Goal: Download file/media

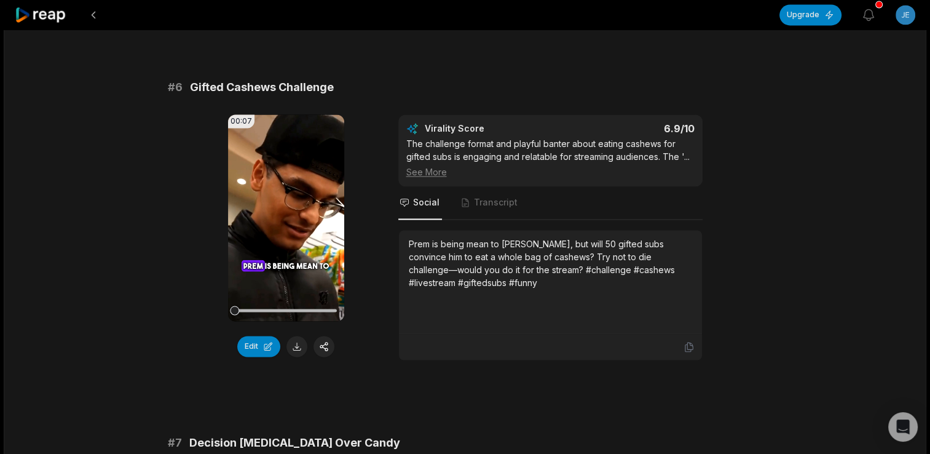
scroll to position [1845, 0]
click at [300, 357] on button at bounding box center [297, 346] width 21 height 21
click at [283, 260] on video "Your browser does not support mp4 format." at bounding box center [286, 217] width 116 height 207
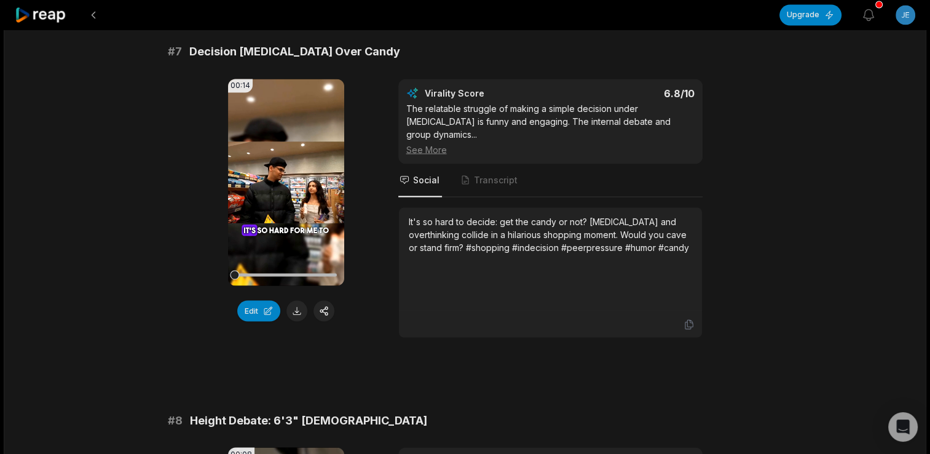
scroll to position [2236, 0]
click at [287, 189] on icon at bounding box center [286, 182] width 15 height 15
click at [284, 186] on icon at bounding box center [286, 182] width 5 height 8
click at [284, 187] on icon at bounding box center [286, 182] width 9 height 10
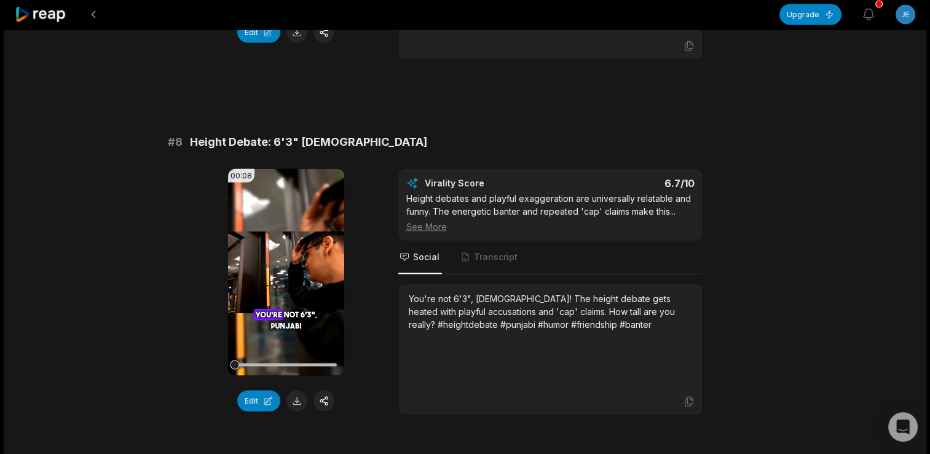
scroll to position [2529, 0]
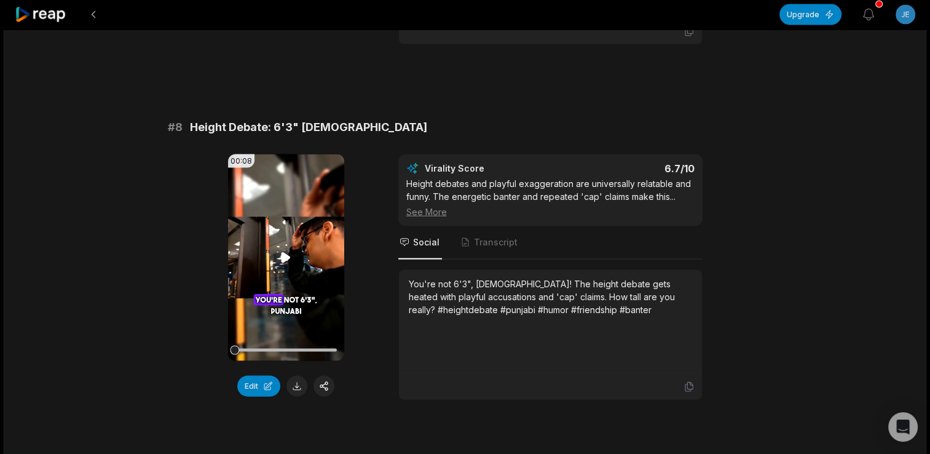
click at [288, 263] on icon at bounding box center [286, 257] width 9 height 10
click at [297, 397] on button at bounding box center [297, 386] width 21 height 21
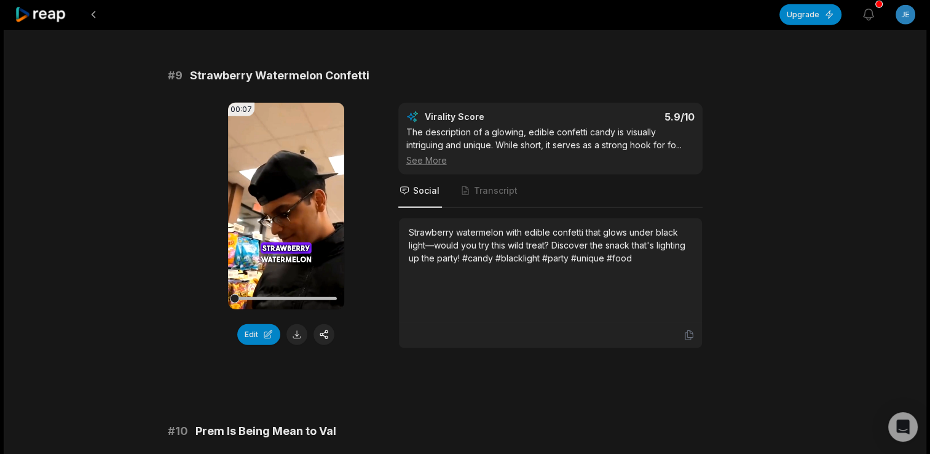
scroll to position [2937, 0]
click at [285, 210] on icon at bounding box center [286, 205] width 9 height 10
click at [281, 213] on icon at bounding box center [286, 205] width 15 height 15
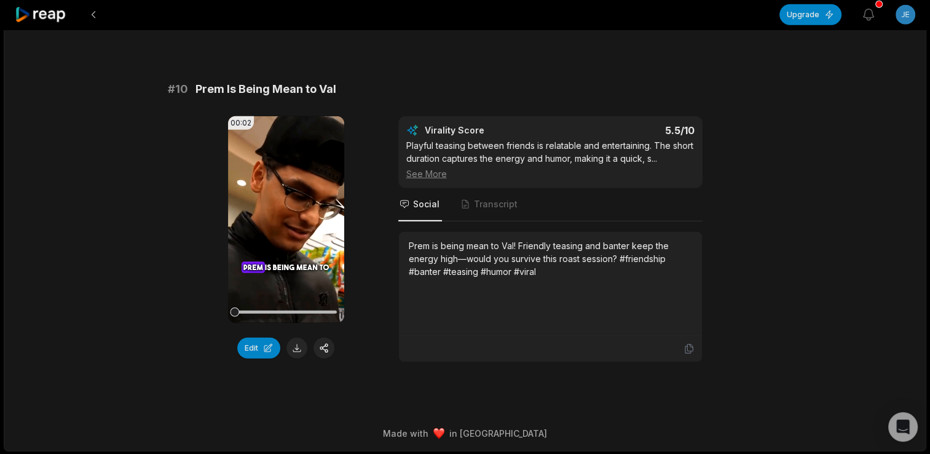
scroll to position [3279, 0]
click at [283, 224] on icon at bounding box center [286, 218] width 9 height 10
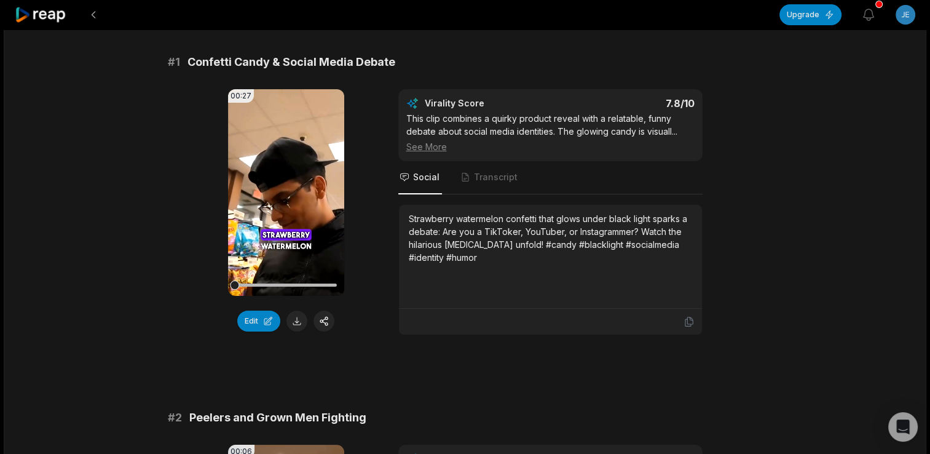
scroll to position [0, 0]
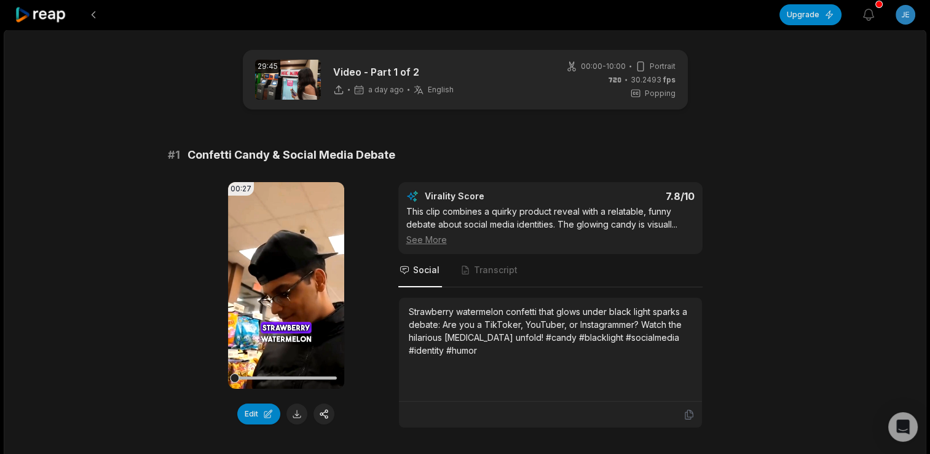
click at [23, 15] on icon at bounding box center [41, 15] width 52 height 17
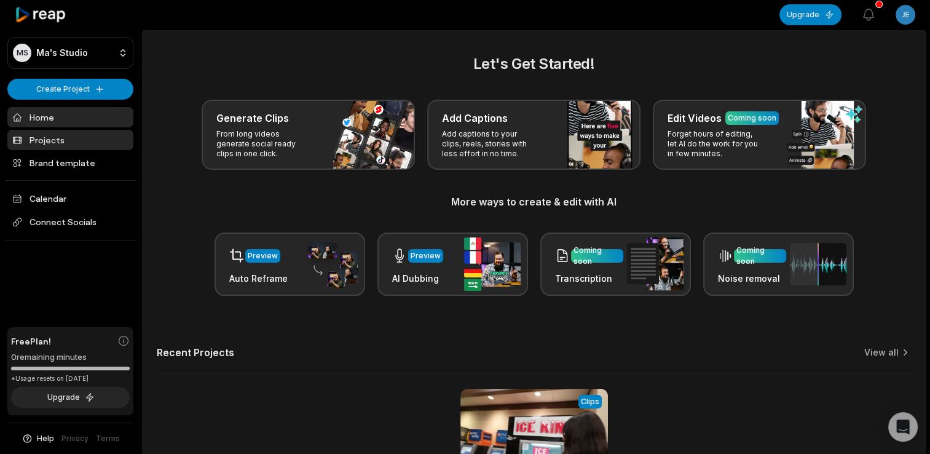
click at [44, 146] on link "Projects" at bounding box center [70, 140] width 126 height 20
